Goal: Task Accomplishment & Management: Manage account settings

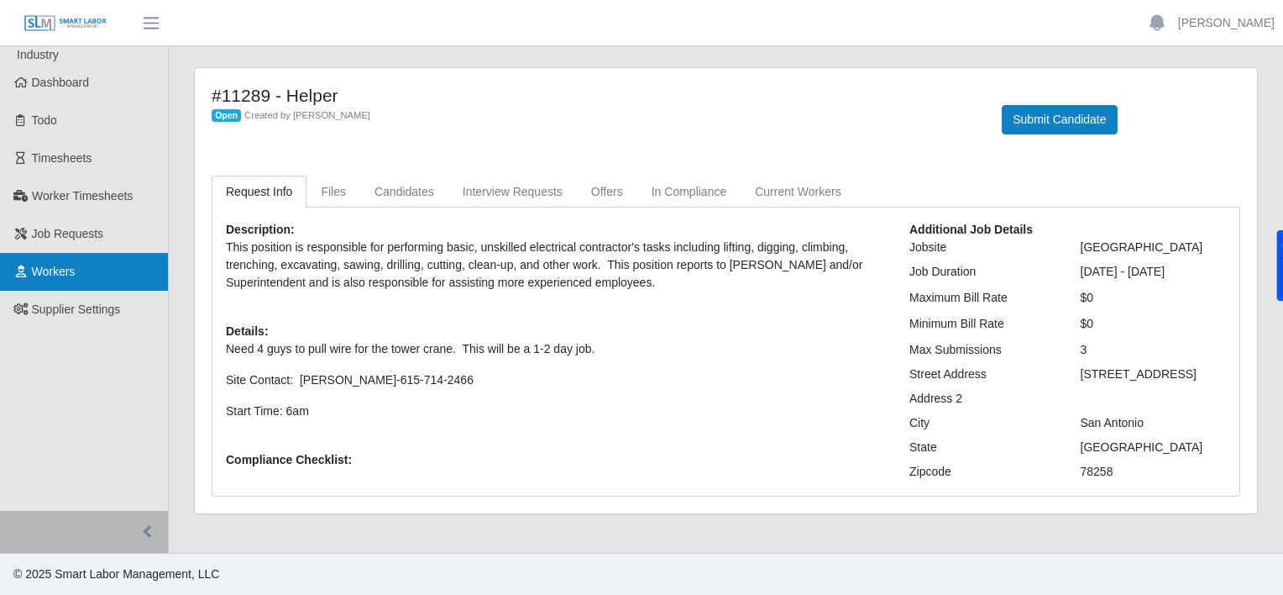
click at [63, 269] on span "Workers" at bounding box center [54, 271] width 44 height 13
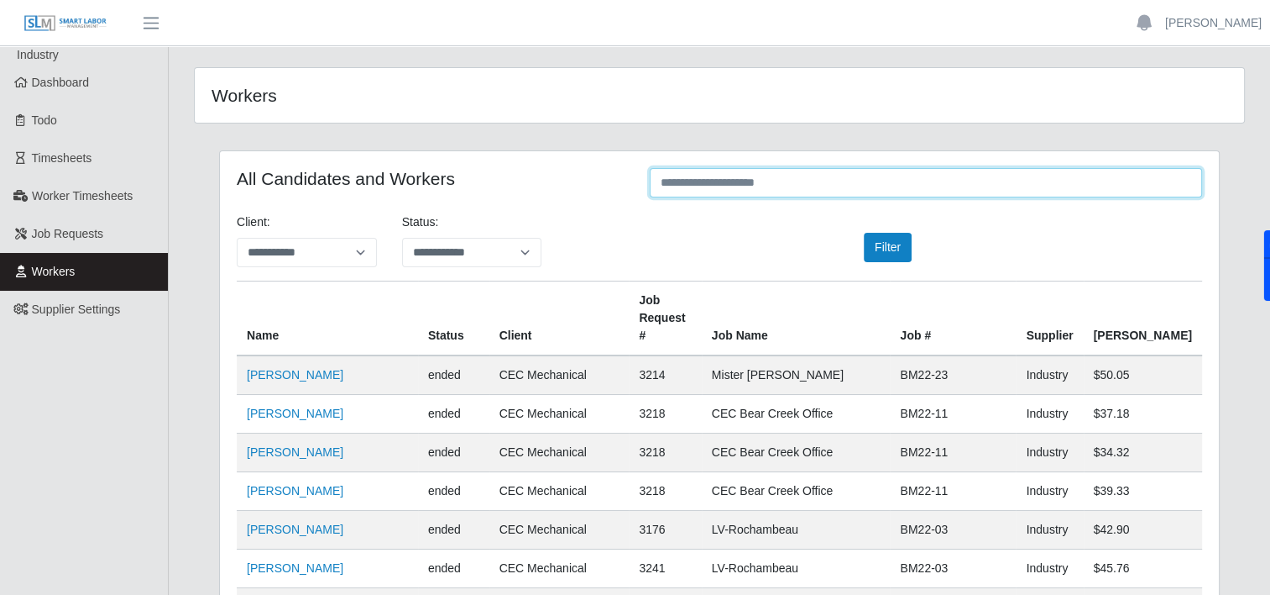
click at [746, 181] on input "text" at bounding box center [926, 182] width 553 height 29
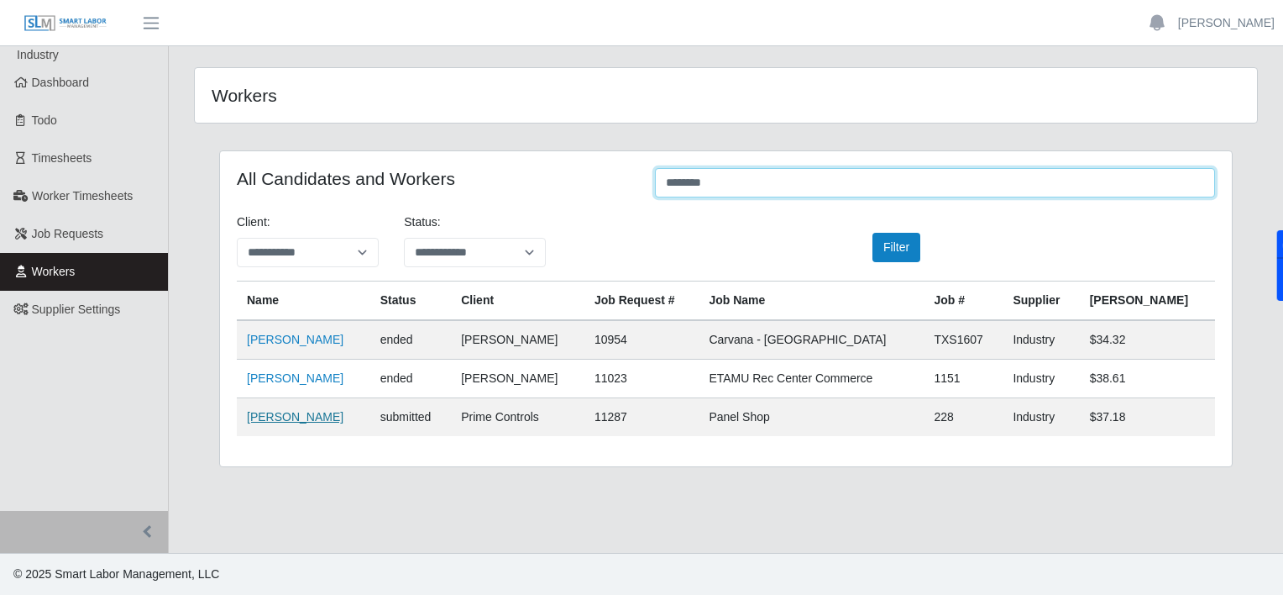
type input "********"
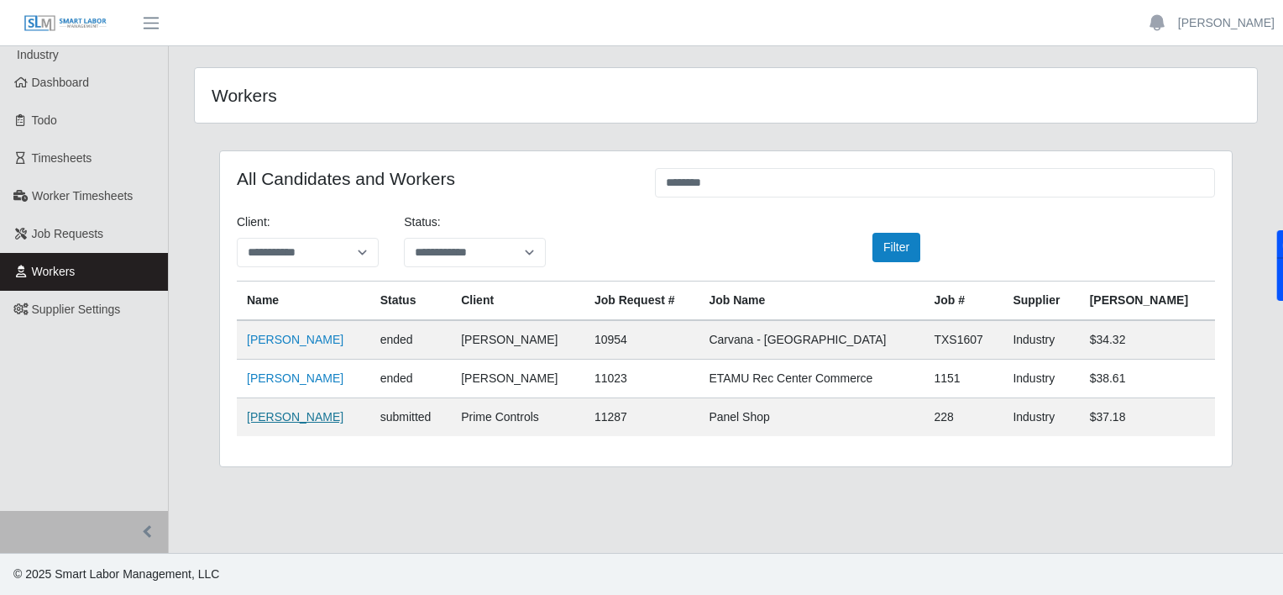
click at [287, 416] on link "Santiago Romero" at bounding box center [295, 416] width 97 height 13
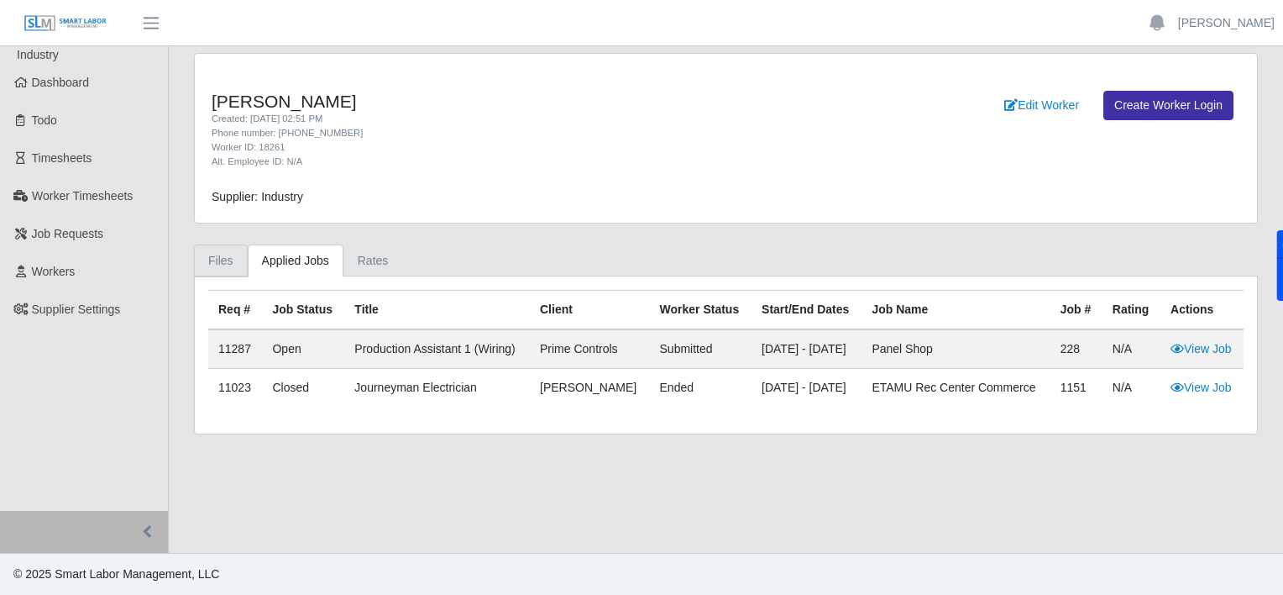
click at [207, 255] on link "Files" at bounding box center [221, 260] width 54 height 33
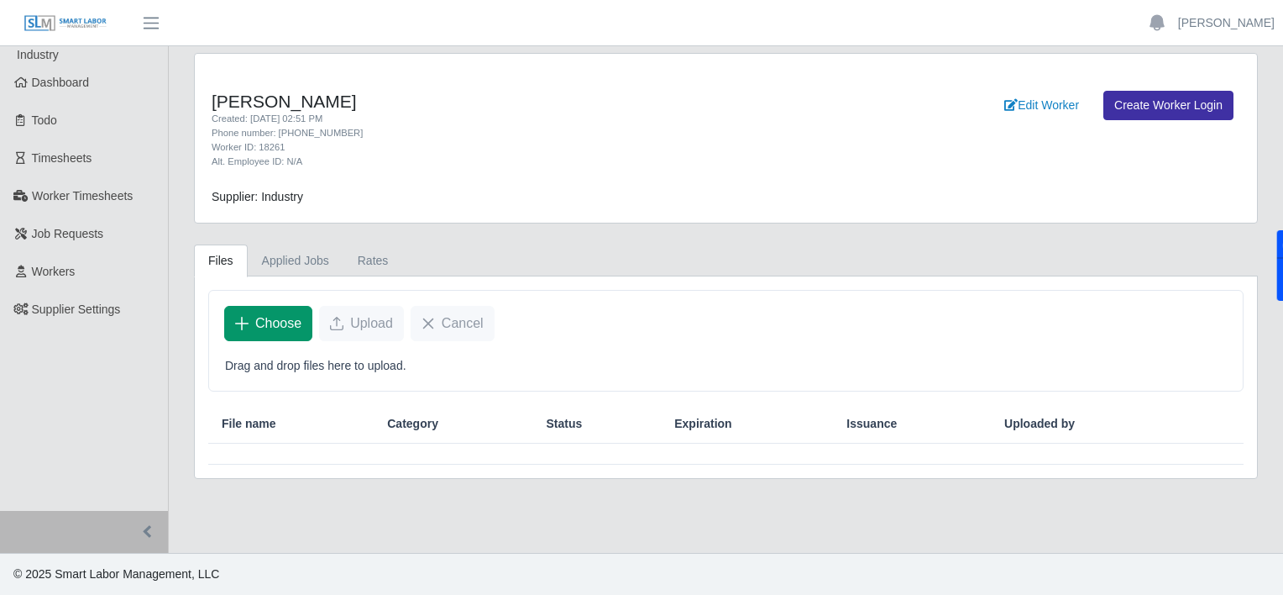
click at [269, 330] on span "Choose" at bounding box center [278, 323] width 46 height 20
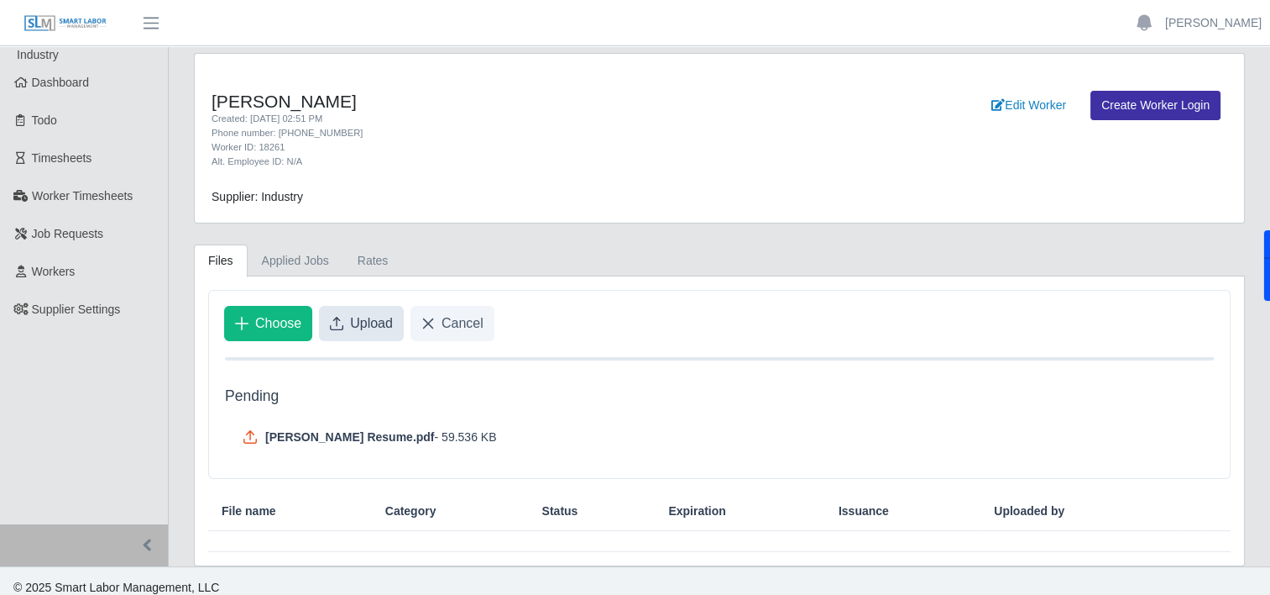
click at [337, 329] on button "Upload" at bounding box center [361, 323] width 85 height 35
